Goal: Transaction & Acquisition: Obtain resource

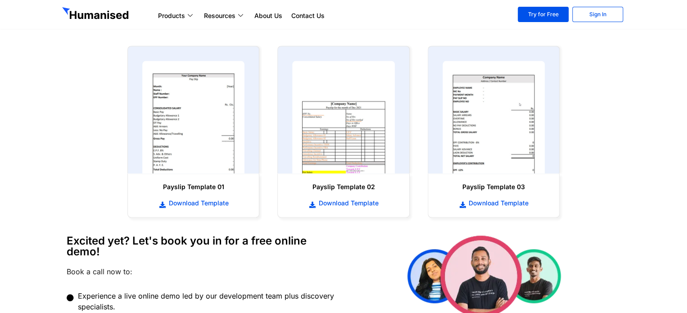
scroll to position [418, 0]
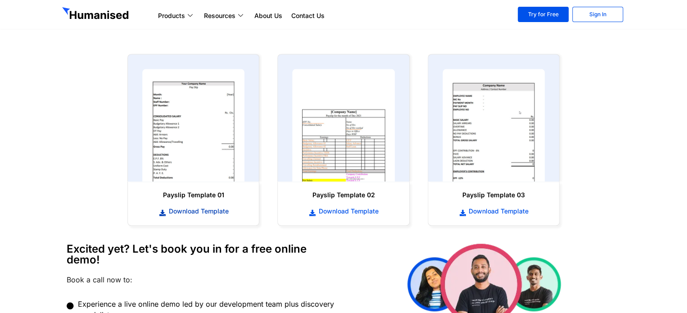
click at [202, 212] on span "Download Template" at bounding box center [197, 211] width 62 height 9
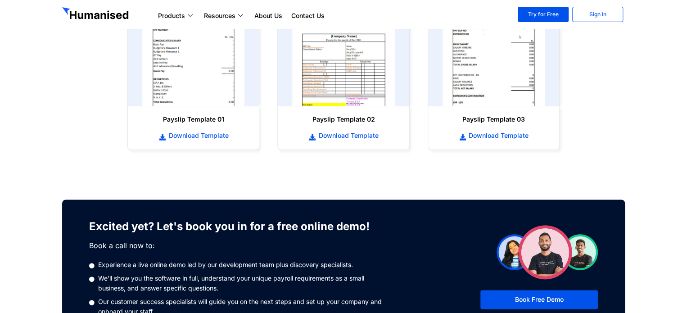
scroll to position [495, 0]
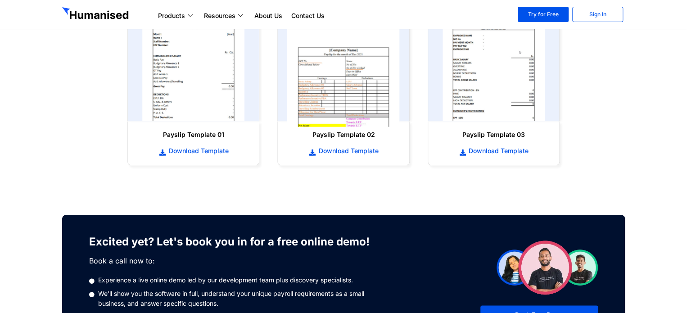
scroll to position [495, 0]
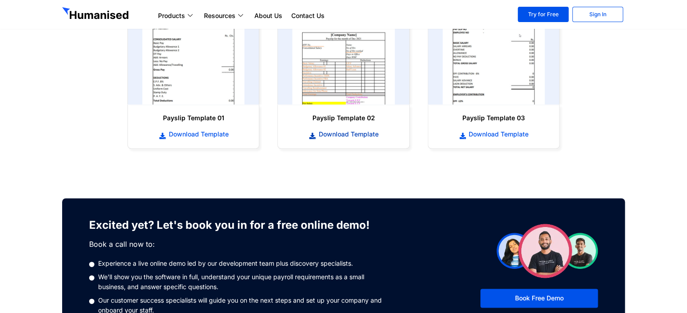
click at [345, 134] on span "Download Template" at bounding box center [348, 134] width 62 height 9
